Goal: Task Accomplishment & Management: Use online tool/utility

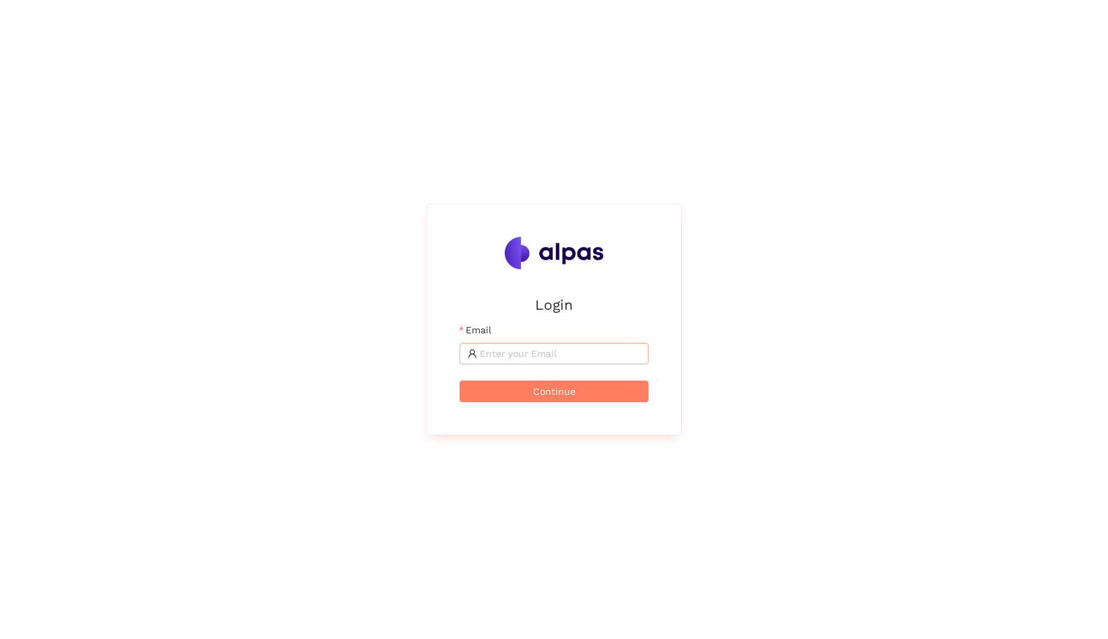
click at [574, 354] on input "Email" at bounding box center [560, 353] width 161 height 15
type input "[EMAIL_ADDRESS]"
click at [520, 355] on input "Email" at bounding box center [560, 353] width 161 height 15
type input "[EMAIL_ADDRESS]"
click at [541, 351] on input "Email" at bounding box center [560, 353] width 161 height 15
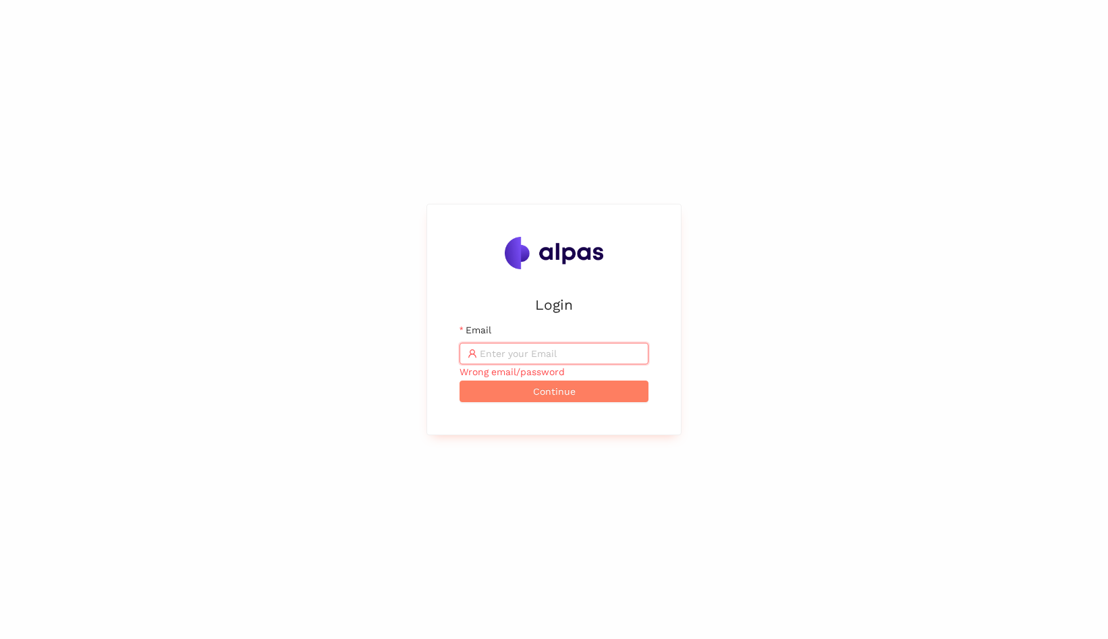
type input "[EMAIL_ADDRESS]"
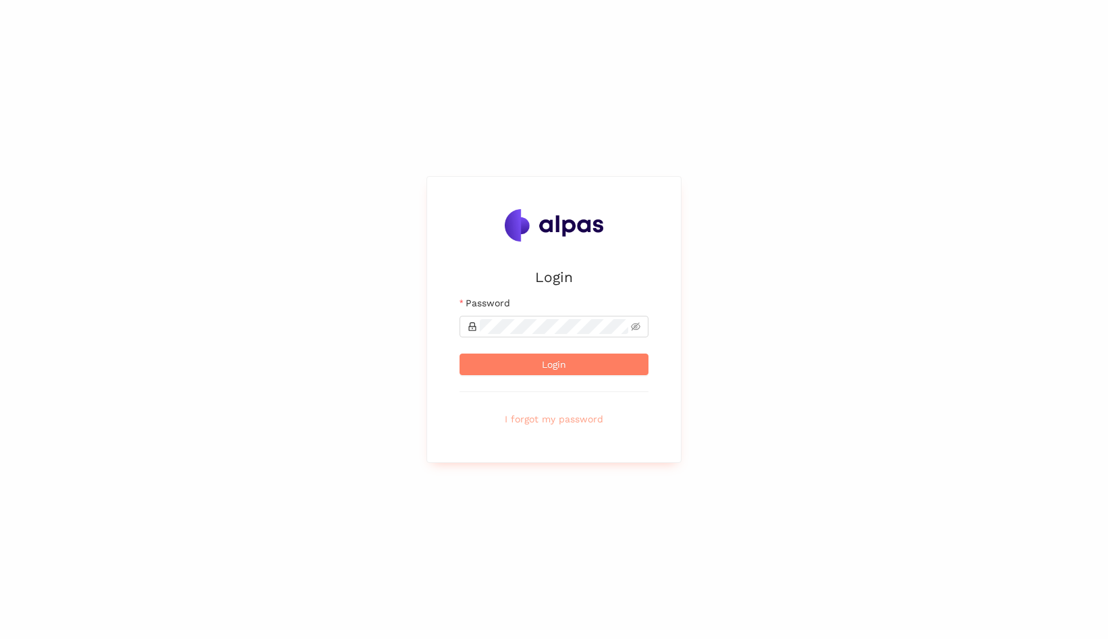
click at [578, 424] on span "I forgot my password" at bounding box center [554, 419] width 99 height 15
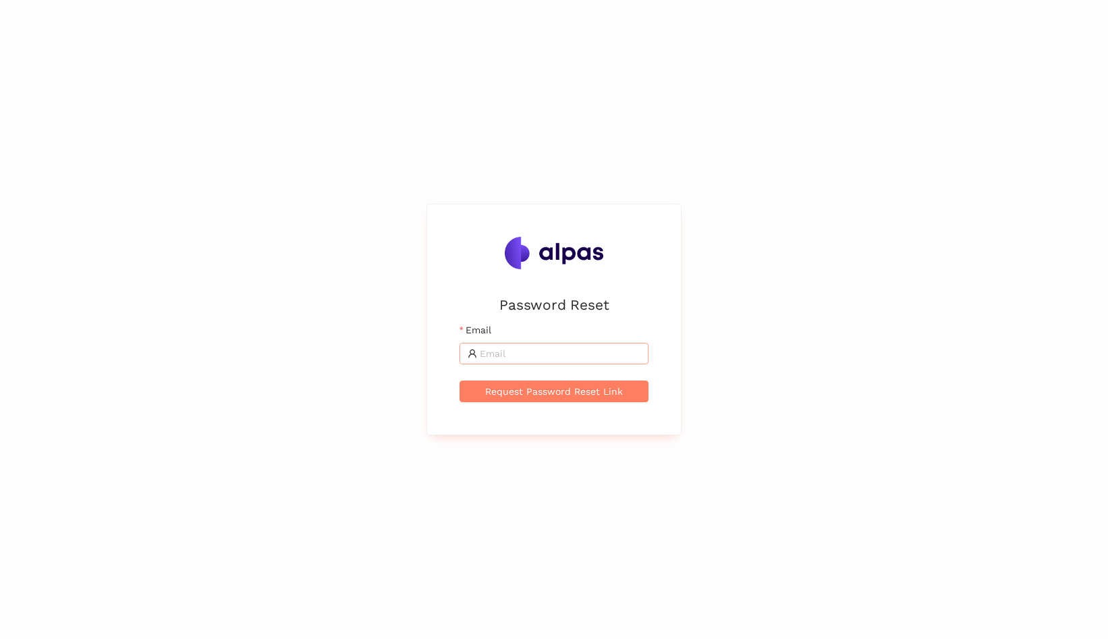
click at [552, 352] on input "Email" at bounding box center [560, 353] width 161 height 15
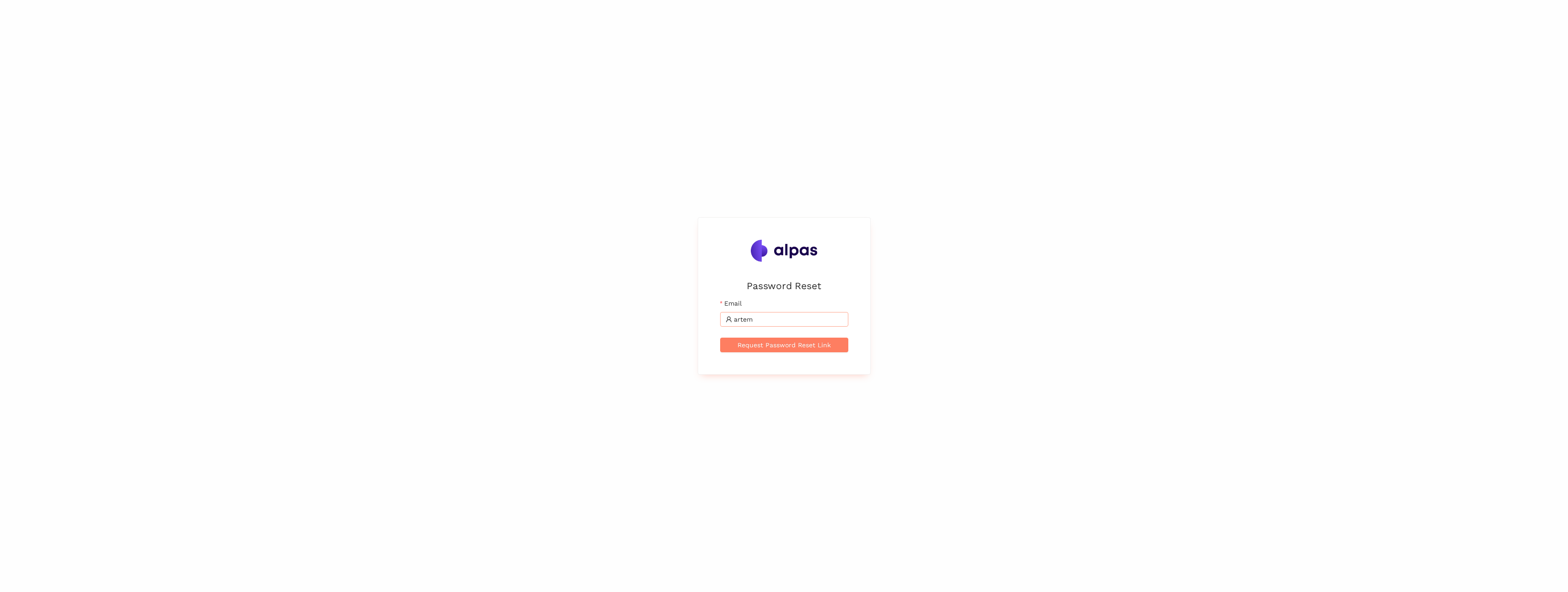
click at [751, 315] on input "artem" at bounding box center [788, 319] width 109 height 10
click at [751, 315] on input "artem" at bounding box center [788, 319] width 109 height 10
type input "artem.istranin@alpas.ai"
click at [720, 338] on button "Request Password Reset Link" at bounding box center [784, 345] width 128 height 15
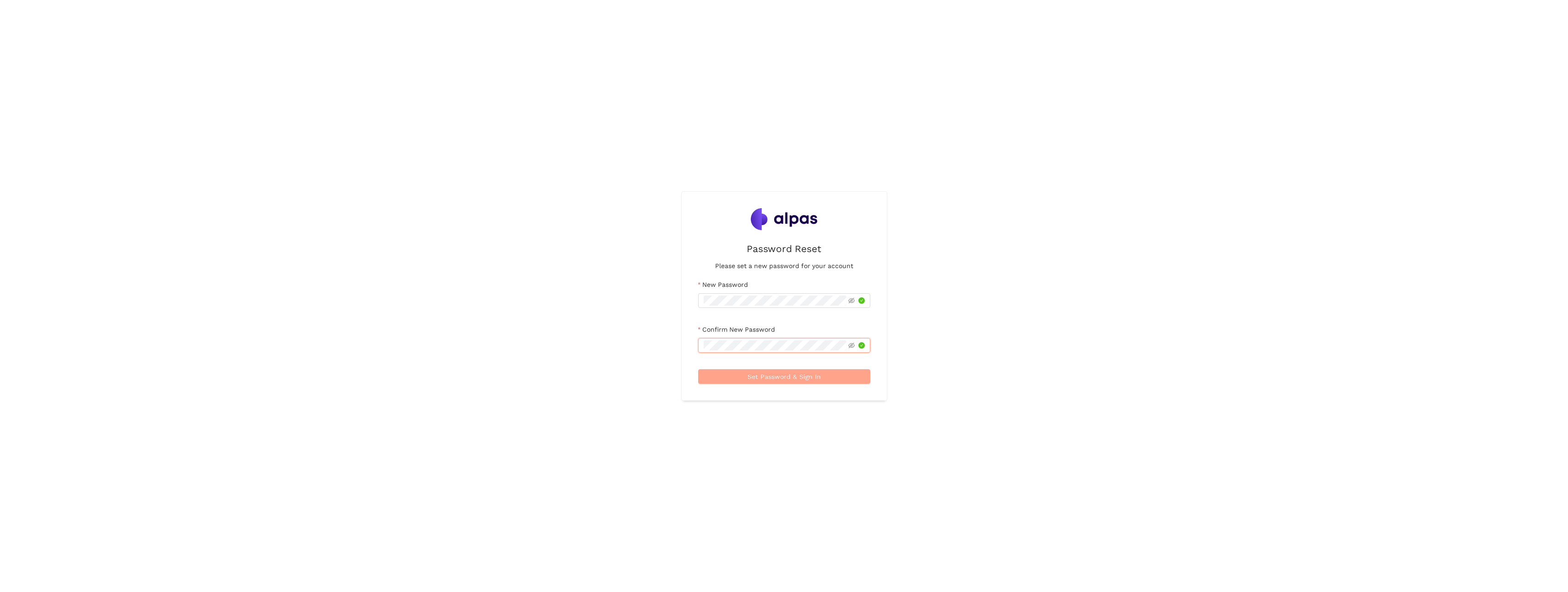
click at [809, 379] on span "Set Password & Sign In" at bounding box center [784, 376] width 73 height 10
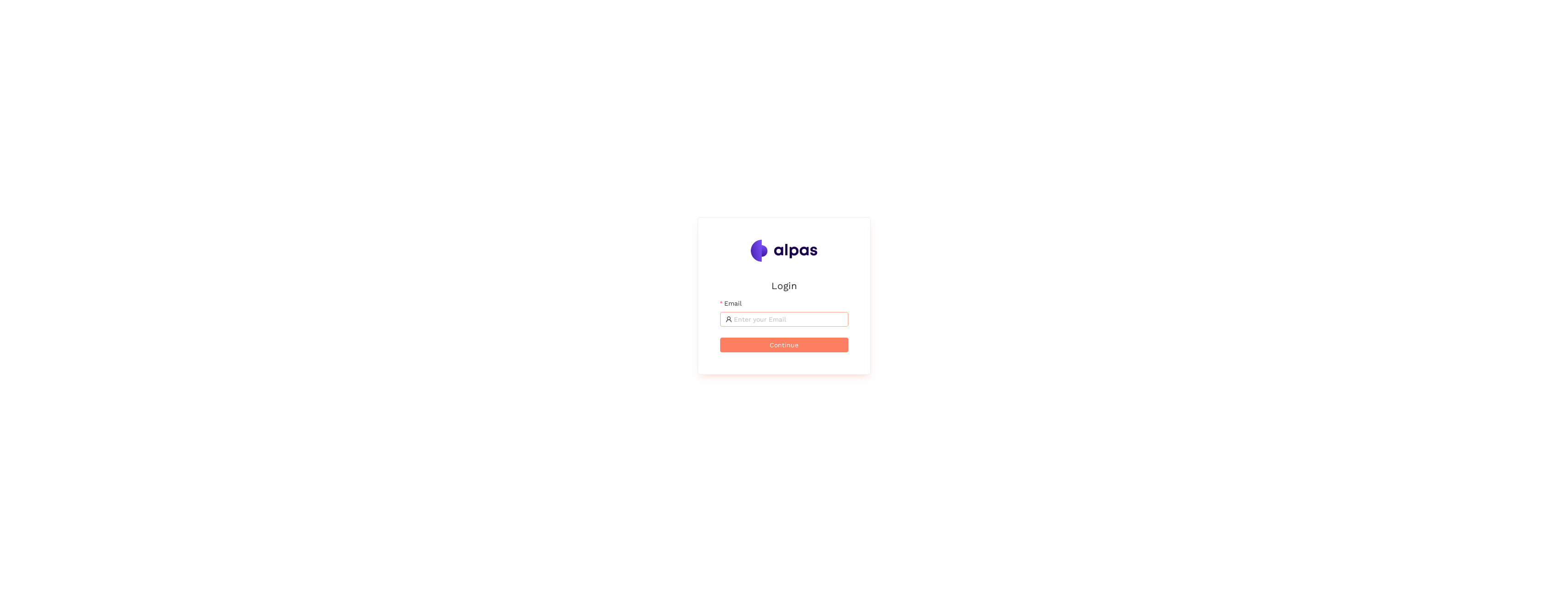
click at [790, 315] on input "Email" at bounding box center [788, 319] width 109 height 10
type input "artem.istranin@alpas.ai"
click at [16, 68] on icon "file-add" at bounding box center [14, 68] width 9 height 9
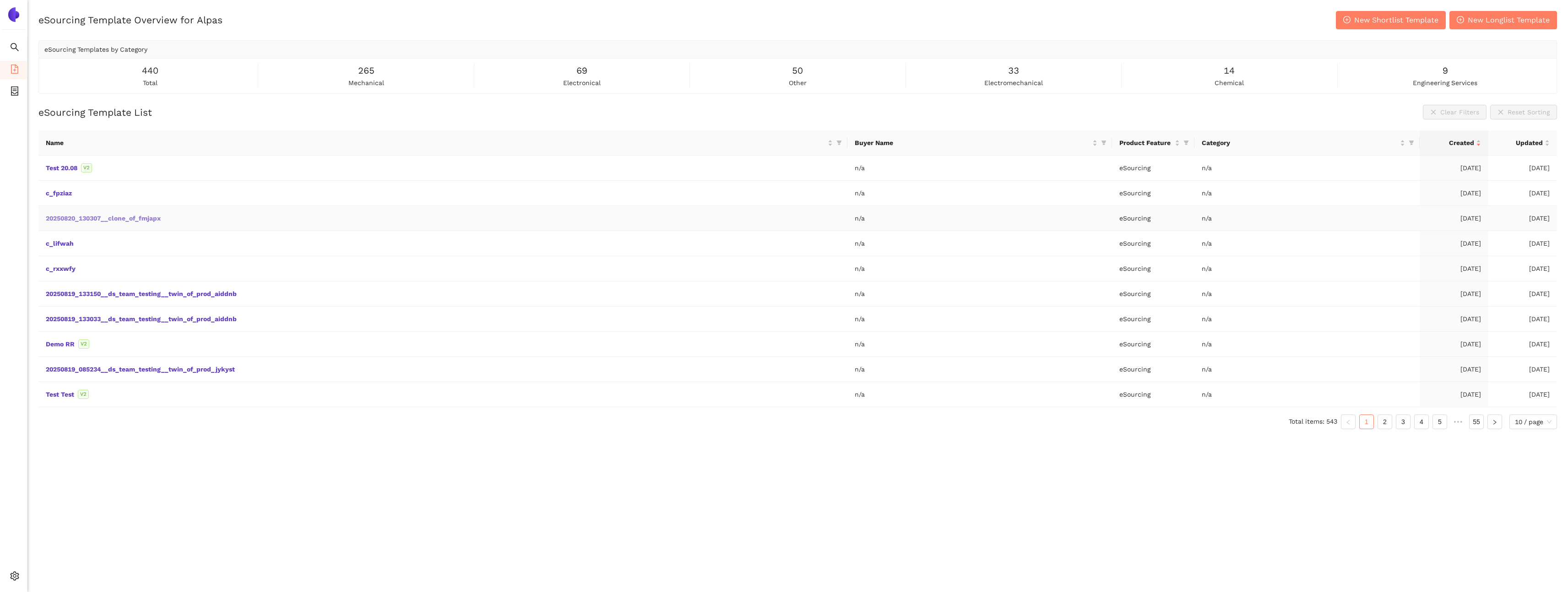
click at [0, 0] on link "20250820_130307__clone_of_fmjapx" at bounding box center [0, 0] width 0 height 0
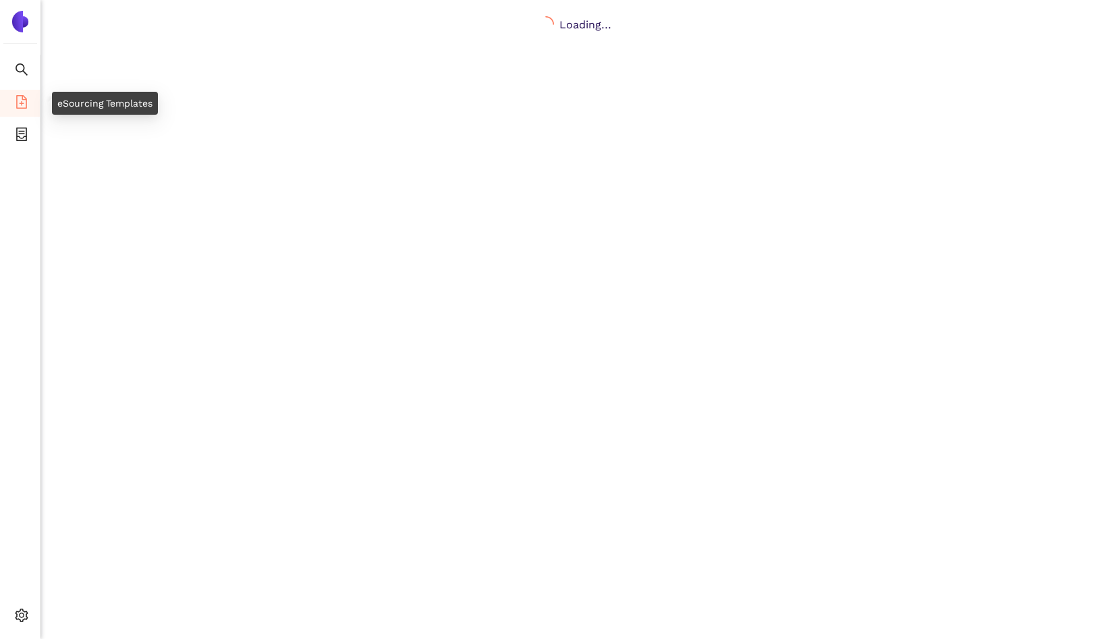
click at [18, 103] on icon "file-add" at bounding box center [21, 101] width 13 height 13
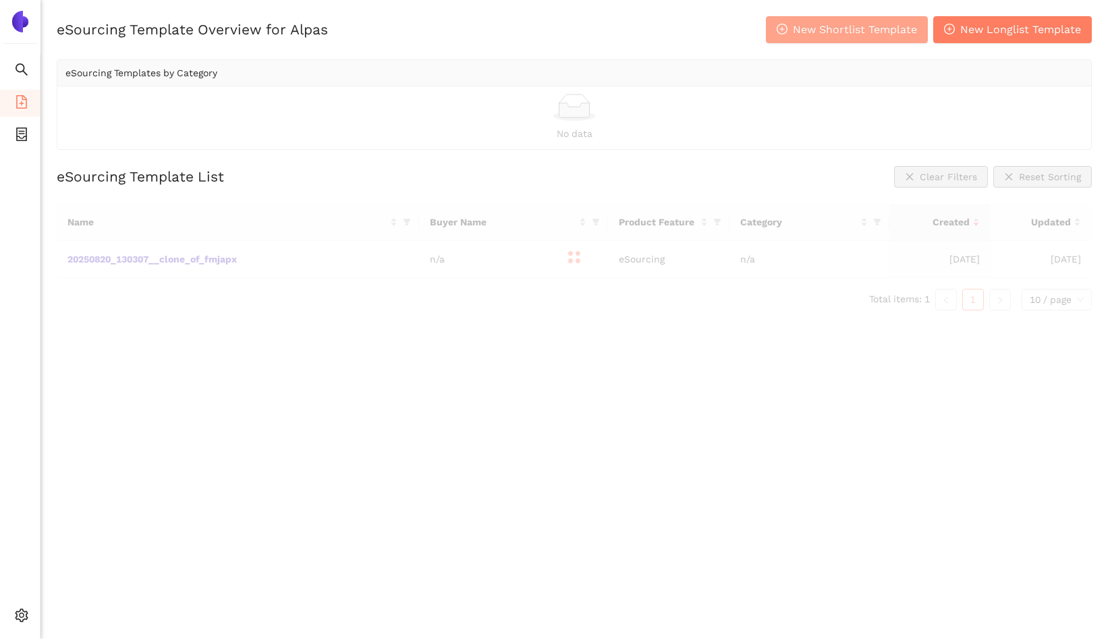
click at [904, 36] on span "New Shortlist Template" at bounding box center [855, 29] width 124 height 17
